Goal: Task Accomplishment & Management: Use online tool/utility

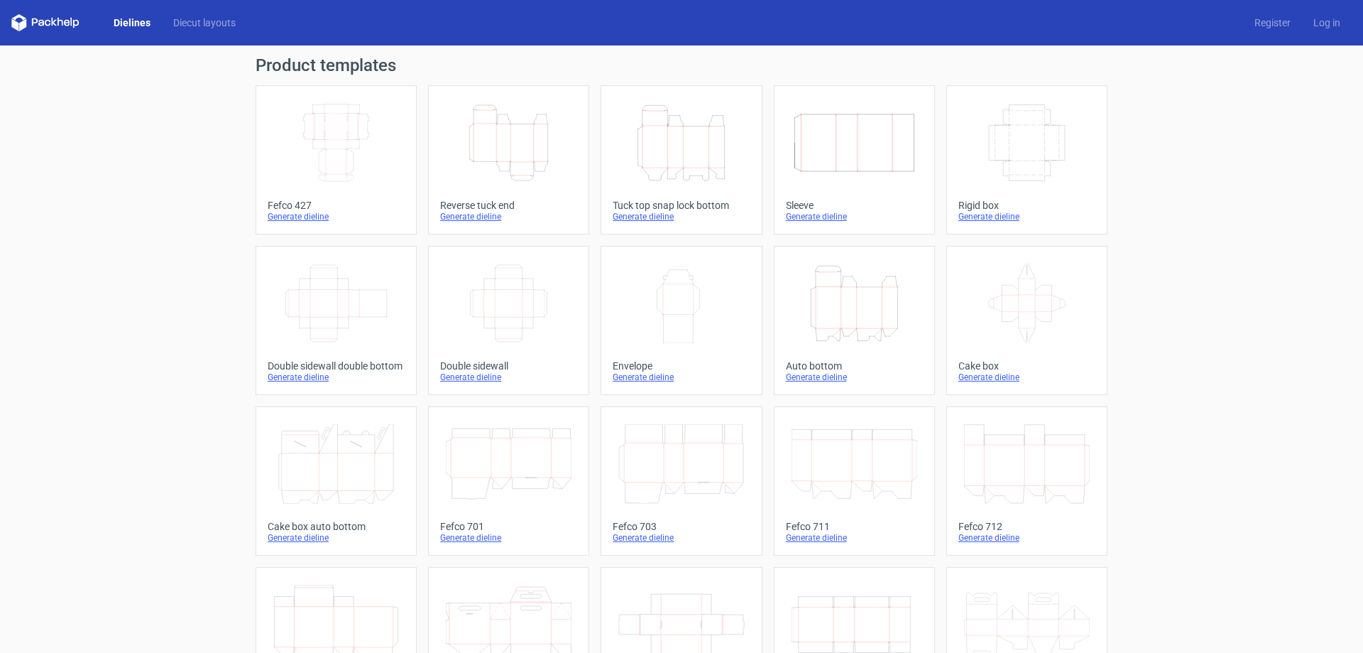
click at [335, 165] on icon "Width Depth Height" at bounding box center [336, 143] width 126 height 80
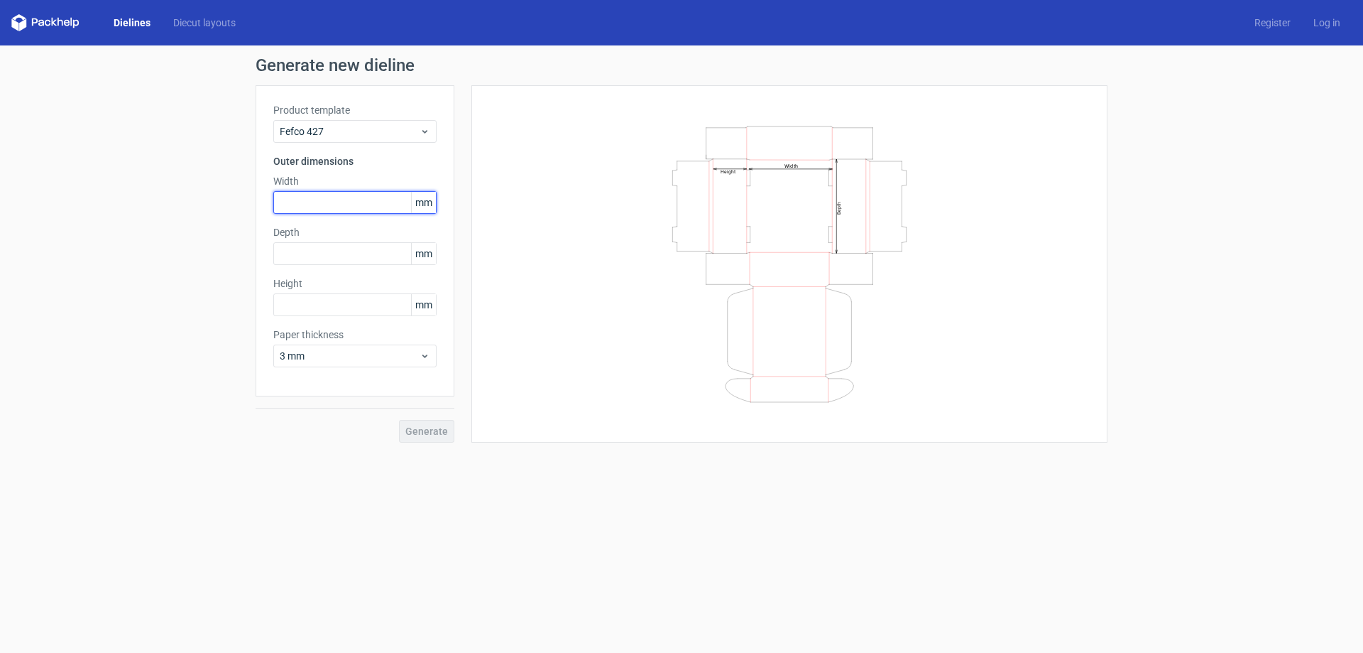
click at [329, 209] on input "text" at bounding box center [354, 202] width 163 height 23
type input "220"
drag, startPoint x: 318, startPoint y: 257, endPoint x: 228, endPoint y: 257, distance: 90.2
click at [228, 257] on div "Generate new dieline Product template Fefco 427 Outer dimensions Width 220 mm D…" at bounding box center [681, 249] width 1363 height 408
type input "220"
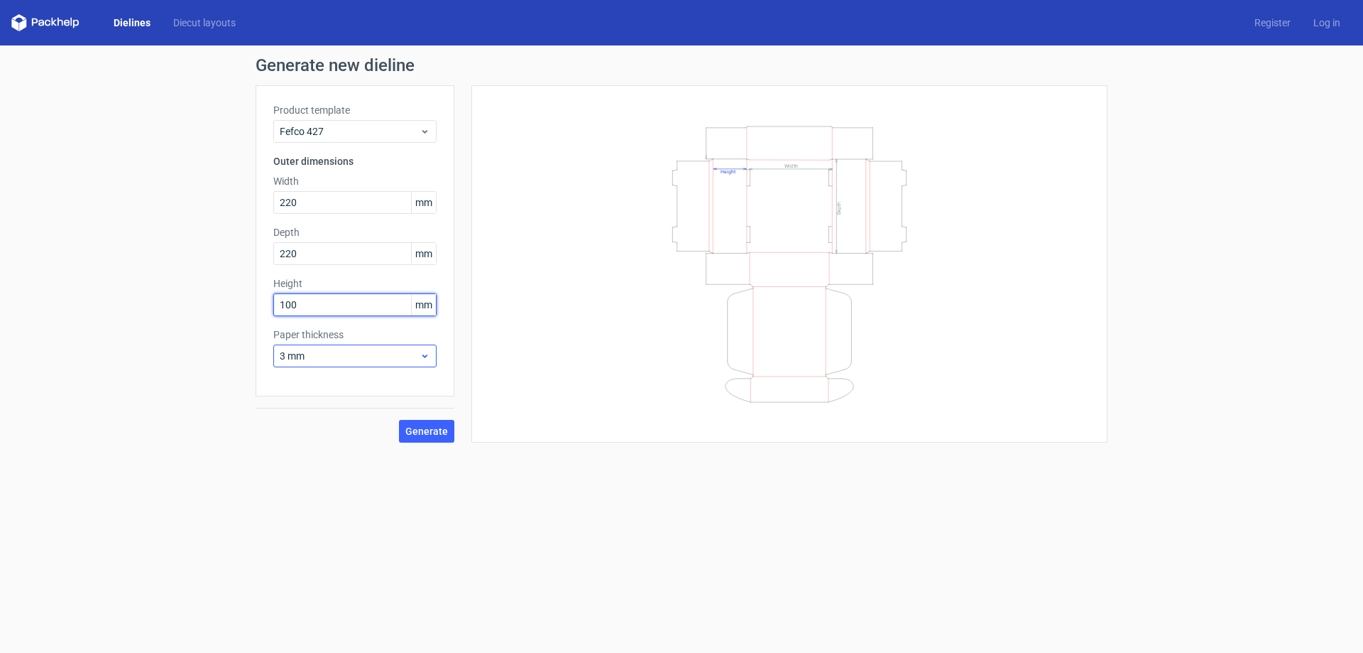
type input "100"
click at [313, 352] on span "3 mm" at bounding box center [350, 356] width 140 height 14
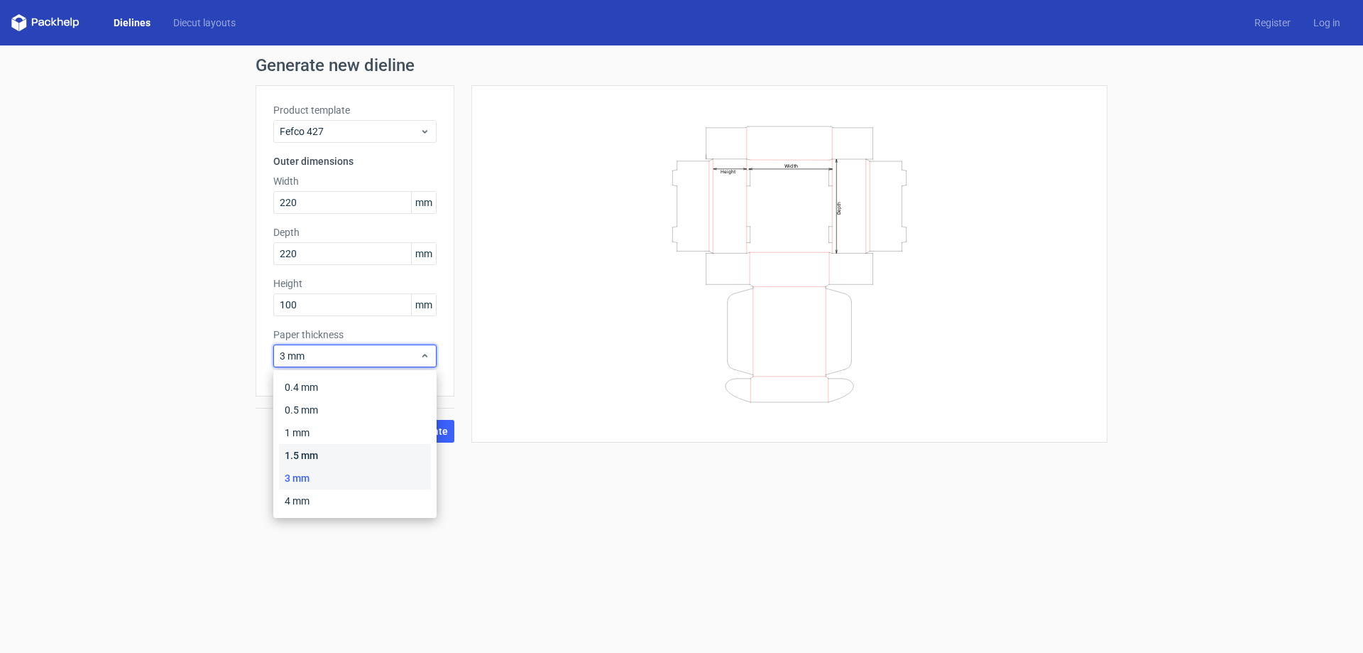
click at [318, 452] on div "1.5 mm" at bounding box center [355, 455] width 152 height 23
click at [361, 350] on span "1.5 mm" at bounding box center [350, 356] width 140 height 14
click at [311, 474] on div "3 mm" at bounding box center [355, 477] width 152 height 23
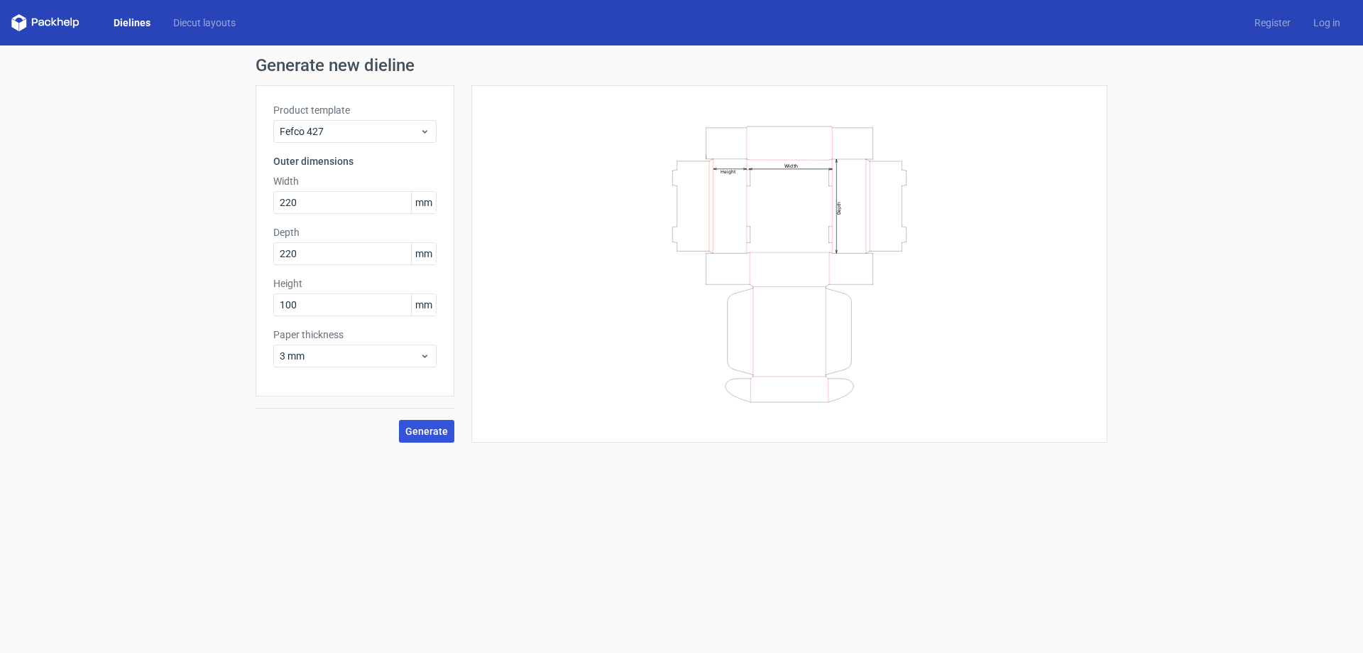
click at [434, 437] on button "Generate" at bounding box center [426, 431] width 55 height 23
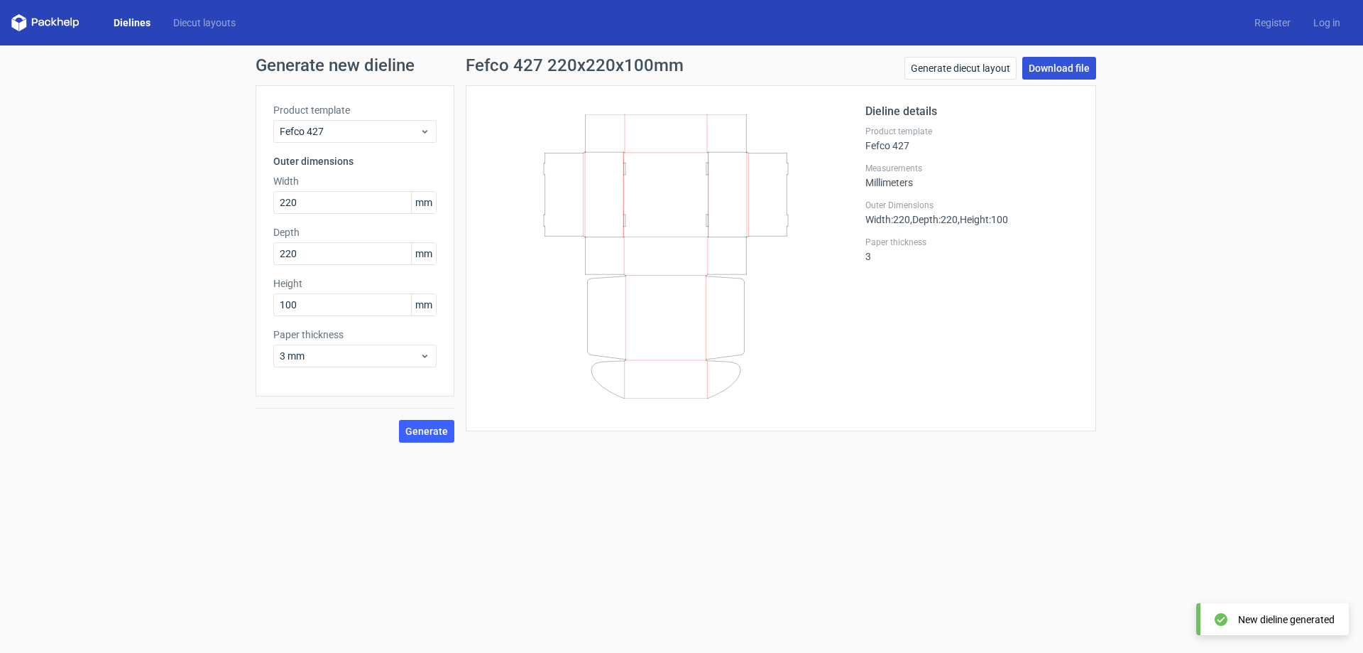
click at [1071, 67] on link "Download file" at bounding box center [1059, 68] width 74 height 23
